Goal: Navigation & Orientation: Find specific page/section

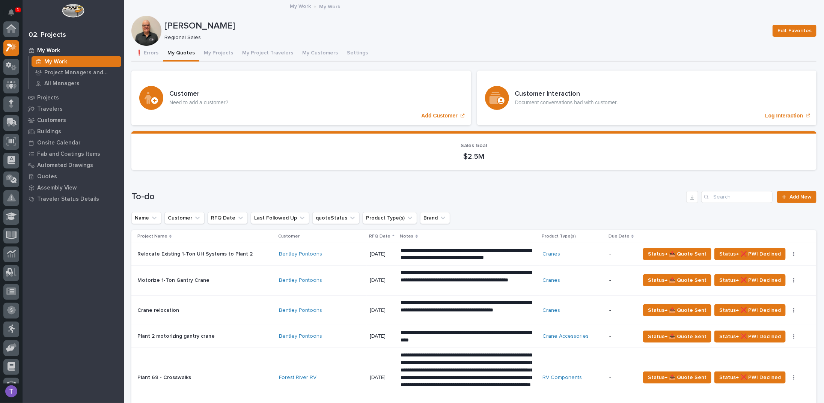
scroll to position [19, 0]
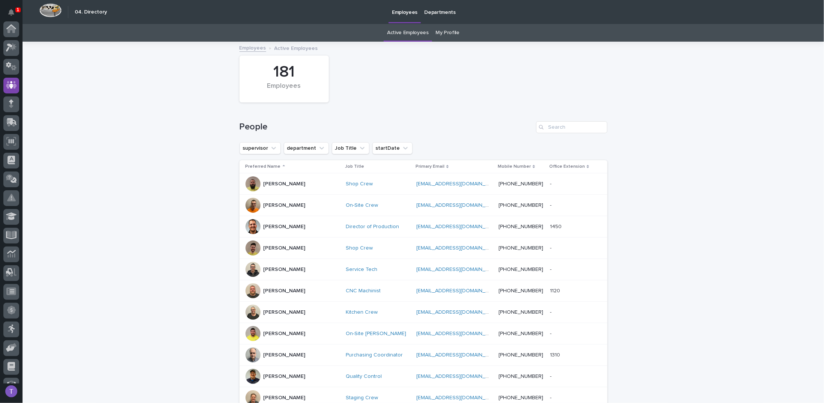
scroll to position [56, 0]
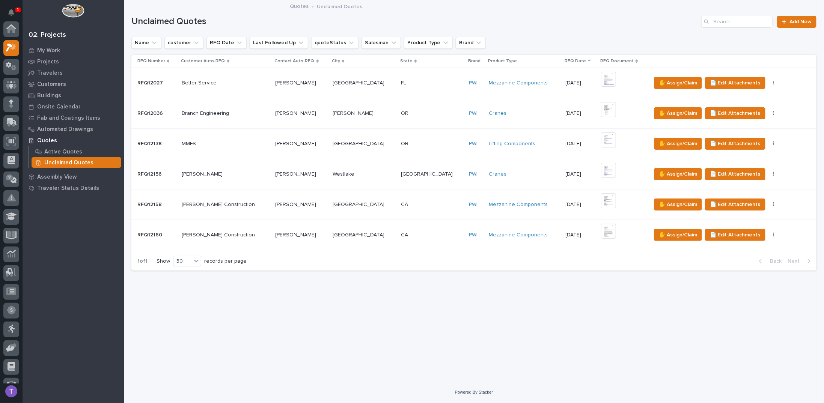
scroll to position [19, 0]
